Goal: Task Accomplishment & Management: Manage account settings

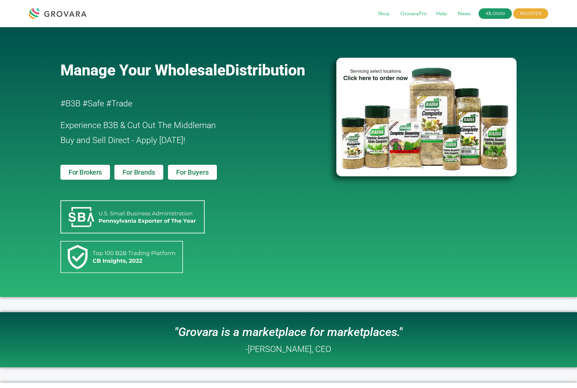
click at [495, 14] on link "LOGIN" at bounding box center [495, 13] width 33 height 11
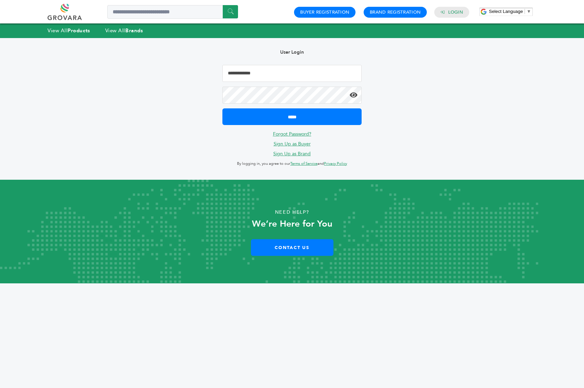
click at [249, 73] on input "Email Address" at bounding box center [291, 73] width 139 height 17
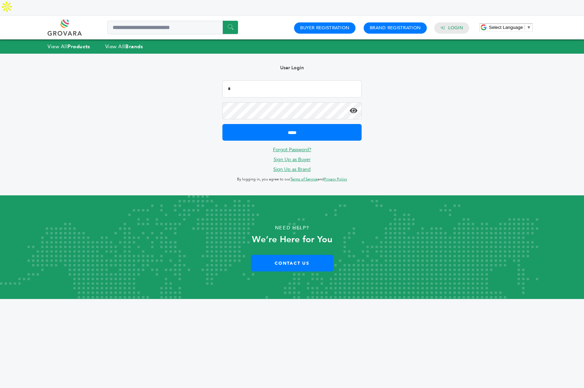
type input "**********"
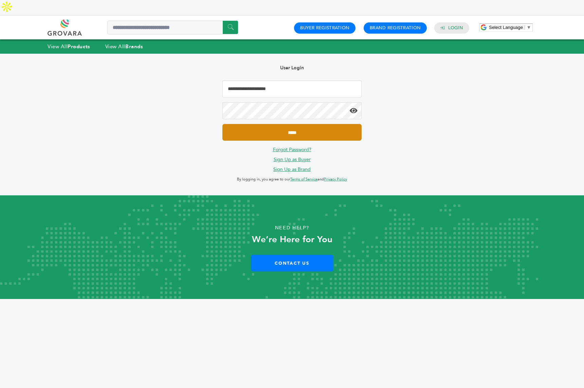
click at [288, 124] on input "*****" at bounding box center [291, 132] width 139 height 17
